Goal: Information Seeking & Learning: Understand process/instructions

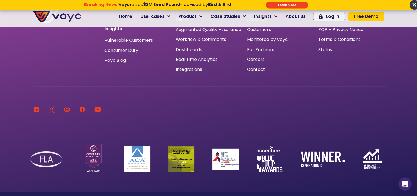
scroll to position [3629, 0]
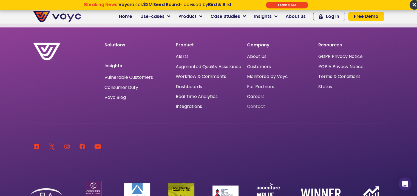
click at [255, 106] on span "Contact" at bounding box center [256, 106] width 18 height 0
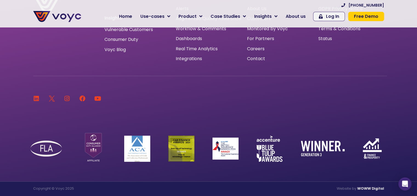
drag, startPoint x: 310, startPoint y: 206, endPoint x: 295, endPoint y: 184, distance: 26.0
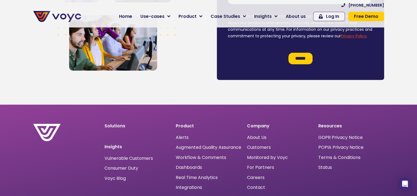
scroll to position [376, 4]
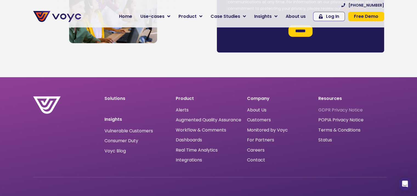
click at [334, 110] on span "GDPR Privacy Notice" at bounding box center [341, 110] width 44 height 0
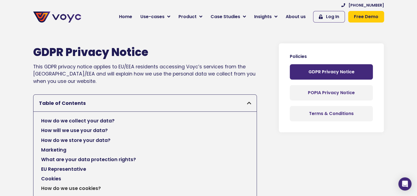
click at [187, 103] on h2 "Table of Contents" at bounding box center [143, 103] width 209 height 6
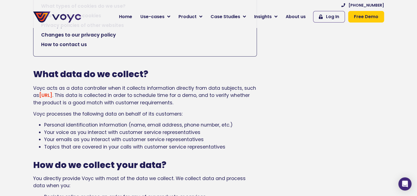
scroll to position [0, 1]
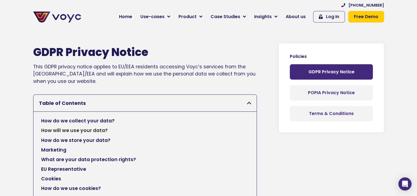
drag, startPoint x: 173, startPoint y: 75, endPoint x: 175, endPoint y: 53, distance: 21.8
click at [174, 103] on h2 "Table of Contents" at bounding box center [143, 103] width 209 height 6
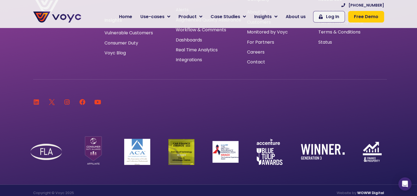
drag, startPoint x: 262, startPoint y: 139, endPoint x: 274, endPoint y: 213, distance: 75.0
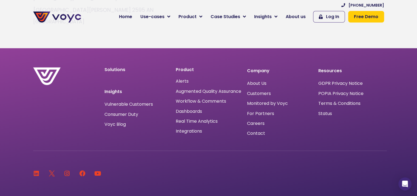
scroll to position [1306, 4]
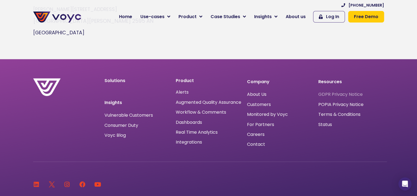
click at [319, 94] on span "GDPR Privacy Notice" at bounding box center [341, 94] width 44 height 0
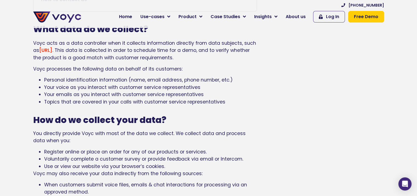
scroll to position [247, 0]
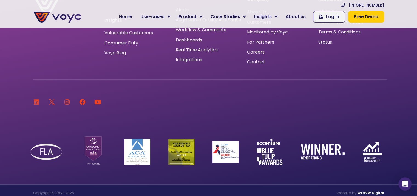
drag, startPoint x: 242, startPoint y: 85, endPoint x: 262, endPoint y: 213, distance: 129.1
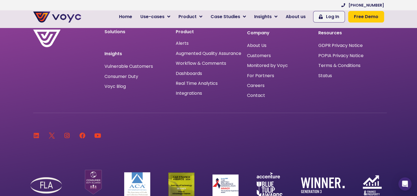
scroll to position [1306, 4]
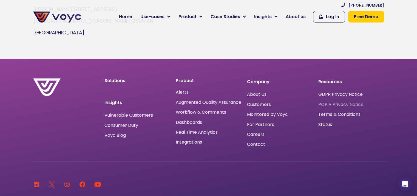
click at [331, 105] on span "POPIA Privacy Notice" at bounding box center [341, 105] width 45 height 0
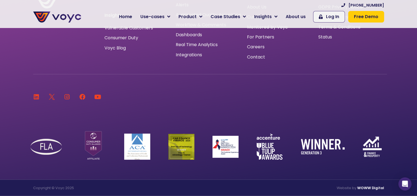
drag, startPoint x: 278, startPoint y: 106, endPoint x: 314, endPoint y: 140, distance: 49.3
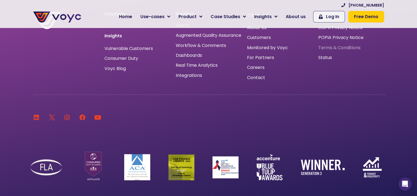
scroll to position [1339, 0]
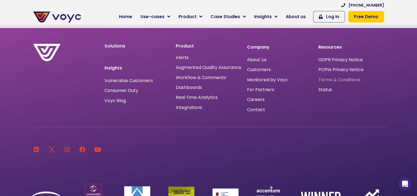
click at [336, 80] on span "Terms & Conditions" at bounding box center [340, 80] width 42 height 0
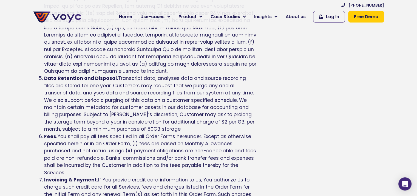
scroll to position [439, 0]
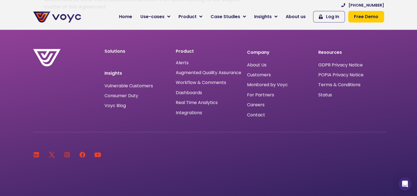
drag, startPoint x: 155, startPoint y: 117, endPoint x: 156, endPoint y: 191, distance: 73.8
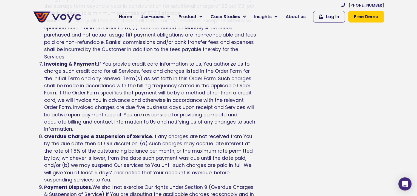
scroll to position [0, 4]
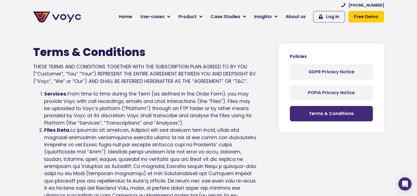
drag, startPoint x: 182, startPoint y: 153, endPoint x: 205, endPoint y: 44, distance: 110.9
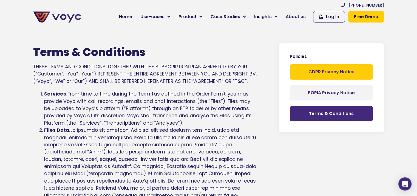
click at [318, 70] on span "GDPR Privacy Notice" at bounding box center [332, 72] width 46 height 4
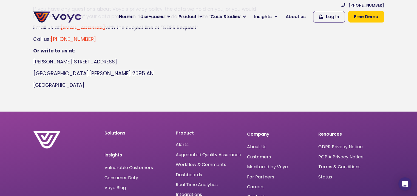
scroll to position [1208, 0]
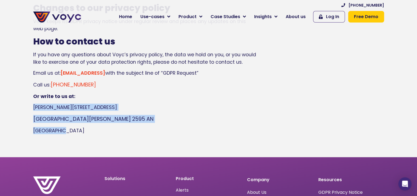
drag, startPoint x: 128, startPoint y: 123, endPoint x: 0, endPoint y: 99, distance: 130.7
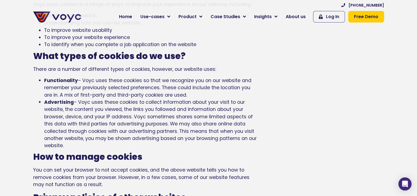
drag, startPoint x: 162, startPoint y: 143, endPoint x: 140, endPoint y: 66, distance: 79.5
